Goal: Navigation & Orientation: Find specific page/section

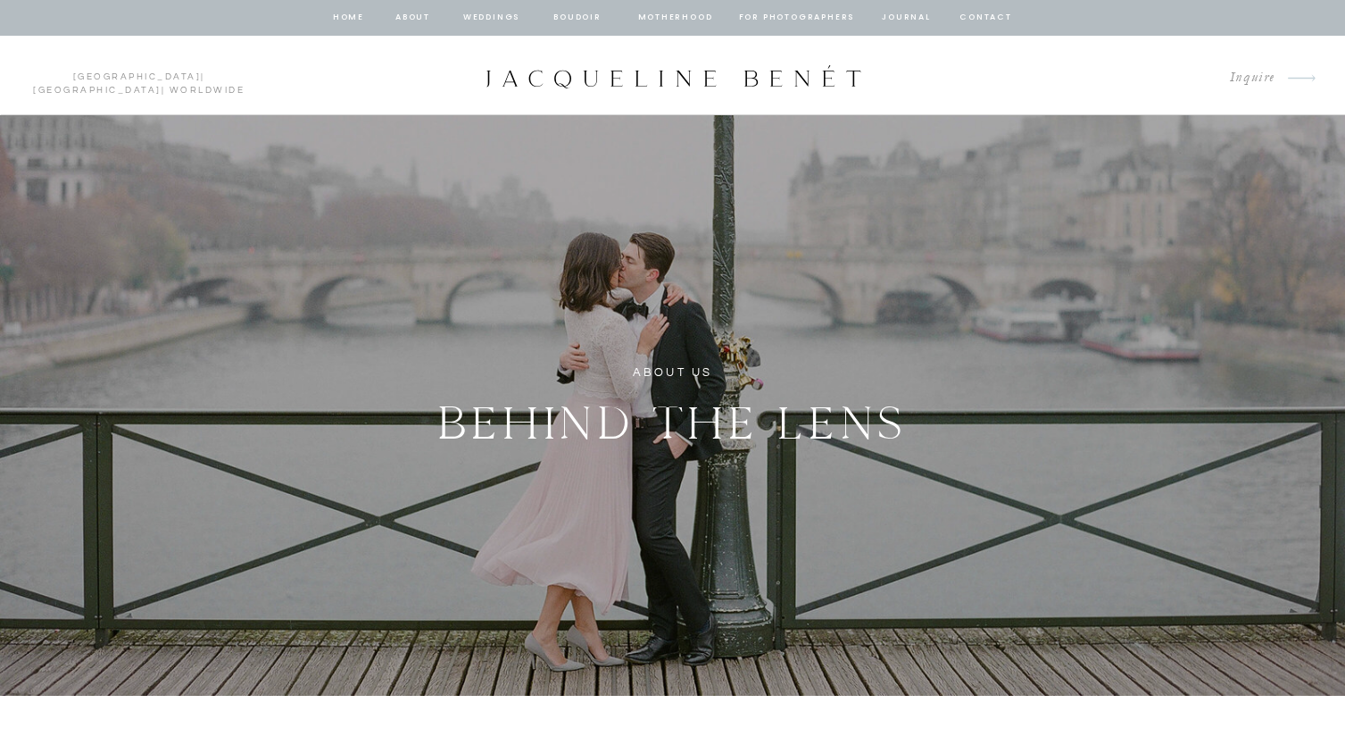
click at [58, 71] on p "Seattle | San Diego | Worldwide" at bounding box center [139, 76] width 228 height 11
click at [73, 78] on link "[GEOGRAPHIC_DATA]" at bounding box center [137, 76] width 129 height 9
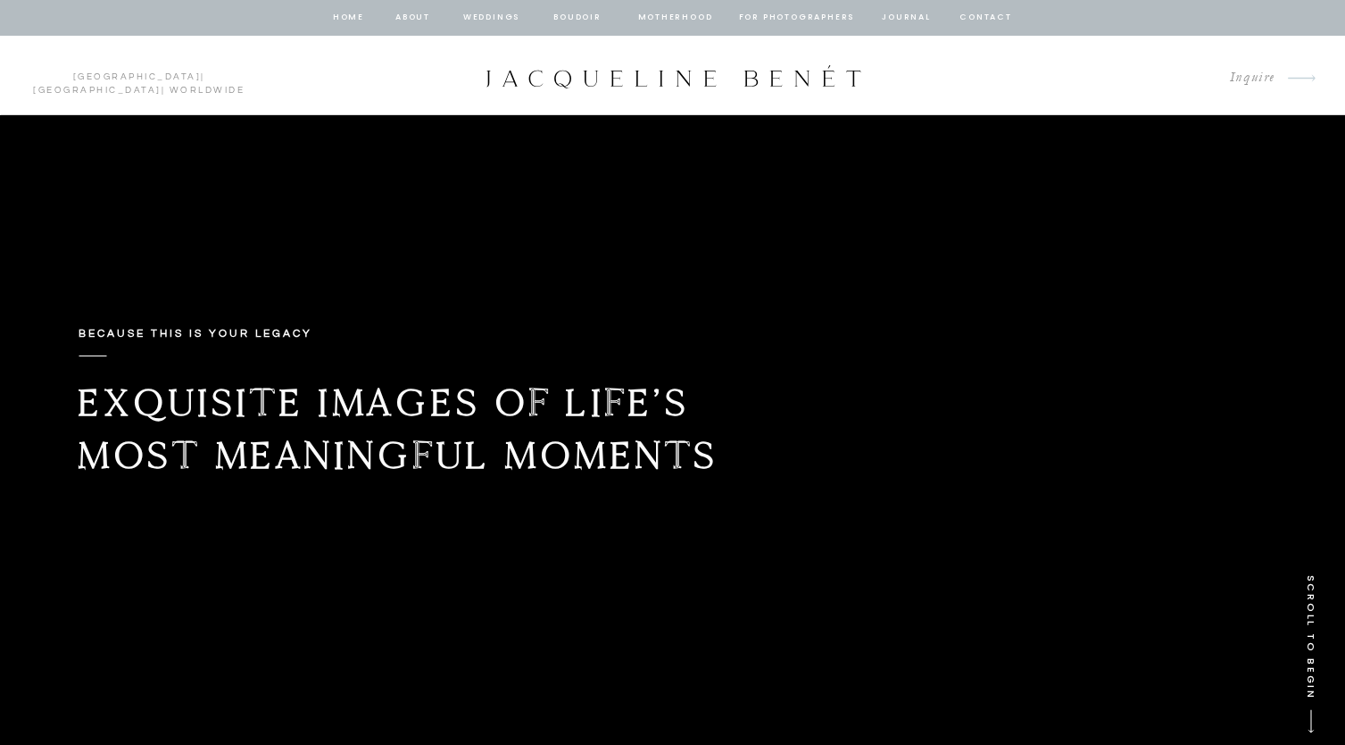
click at [511, 21] on nav "Weddings" at bounding box center [492, 18] width 61 height 16
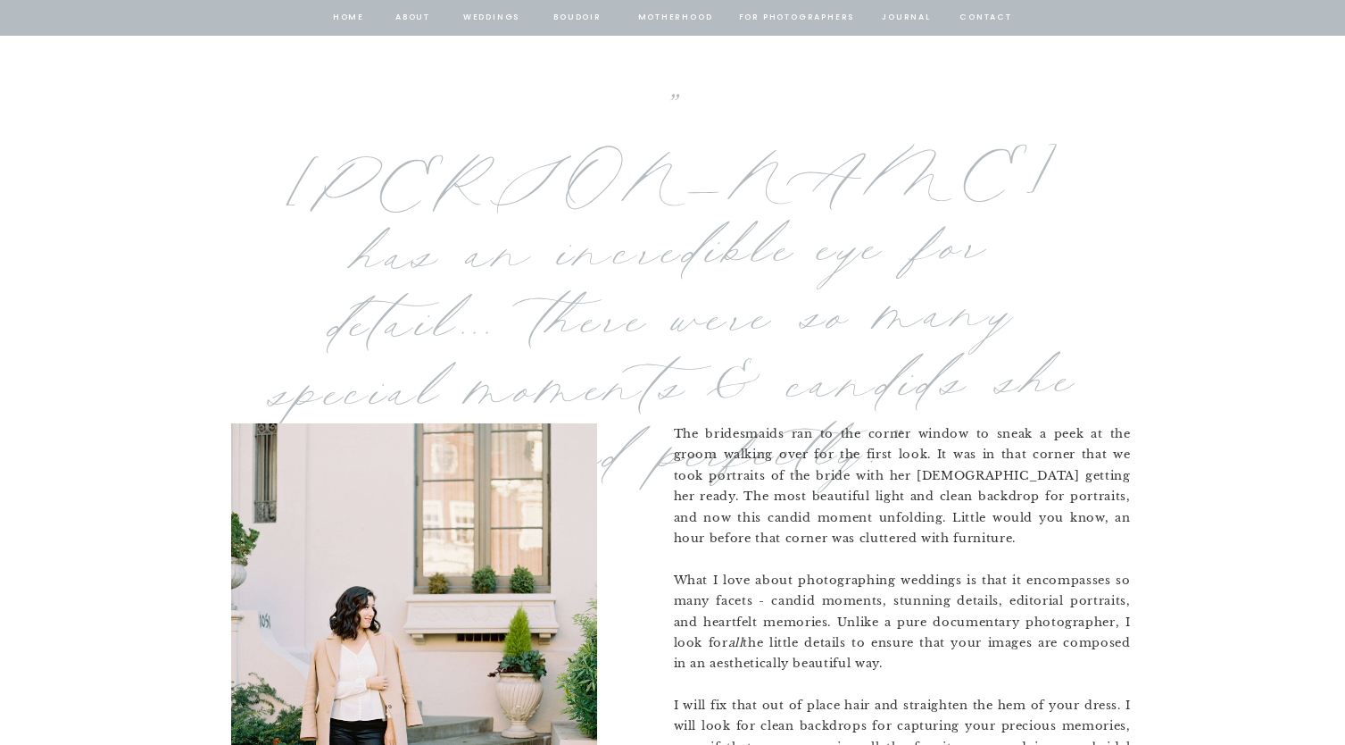
scroll to position [1047, 0]
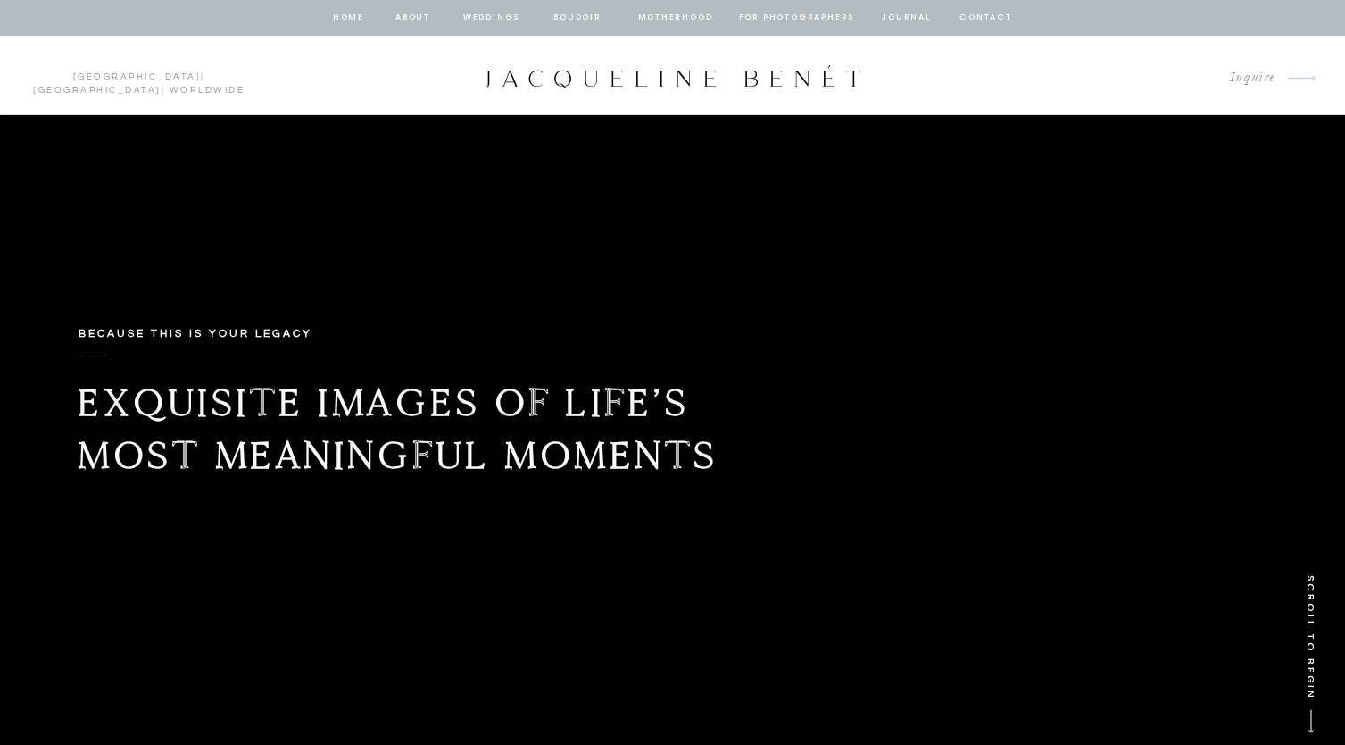
click at [504, 15] on nav "Weddings" at bounding box center [492, 18] width 61 height 16
